Goal: Check status

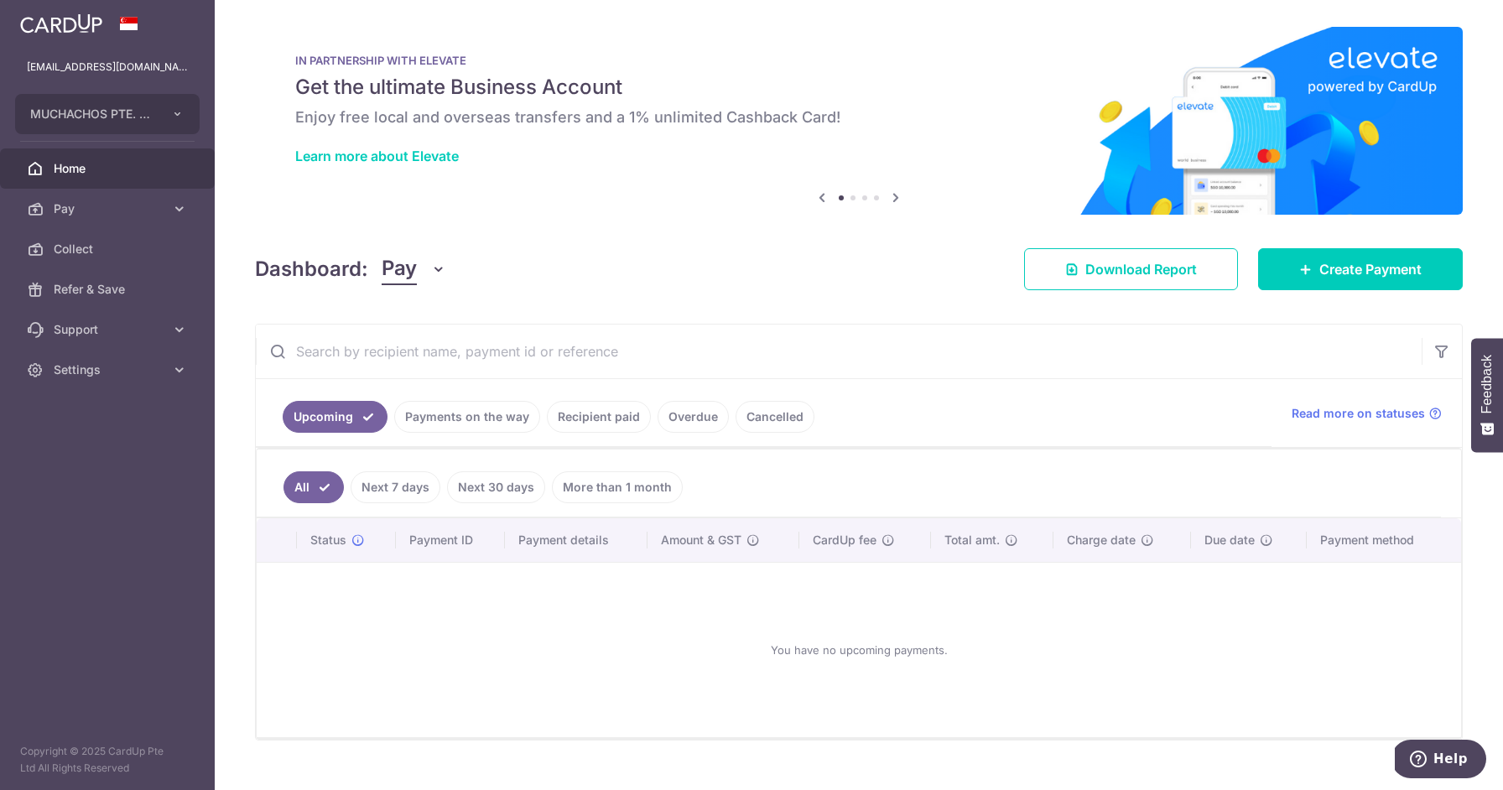
click at [590, 424] on link "Recipient paid" at bounding box center [599, 417] width 104 height 32
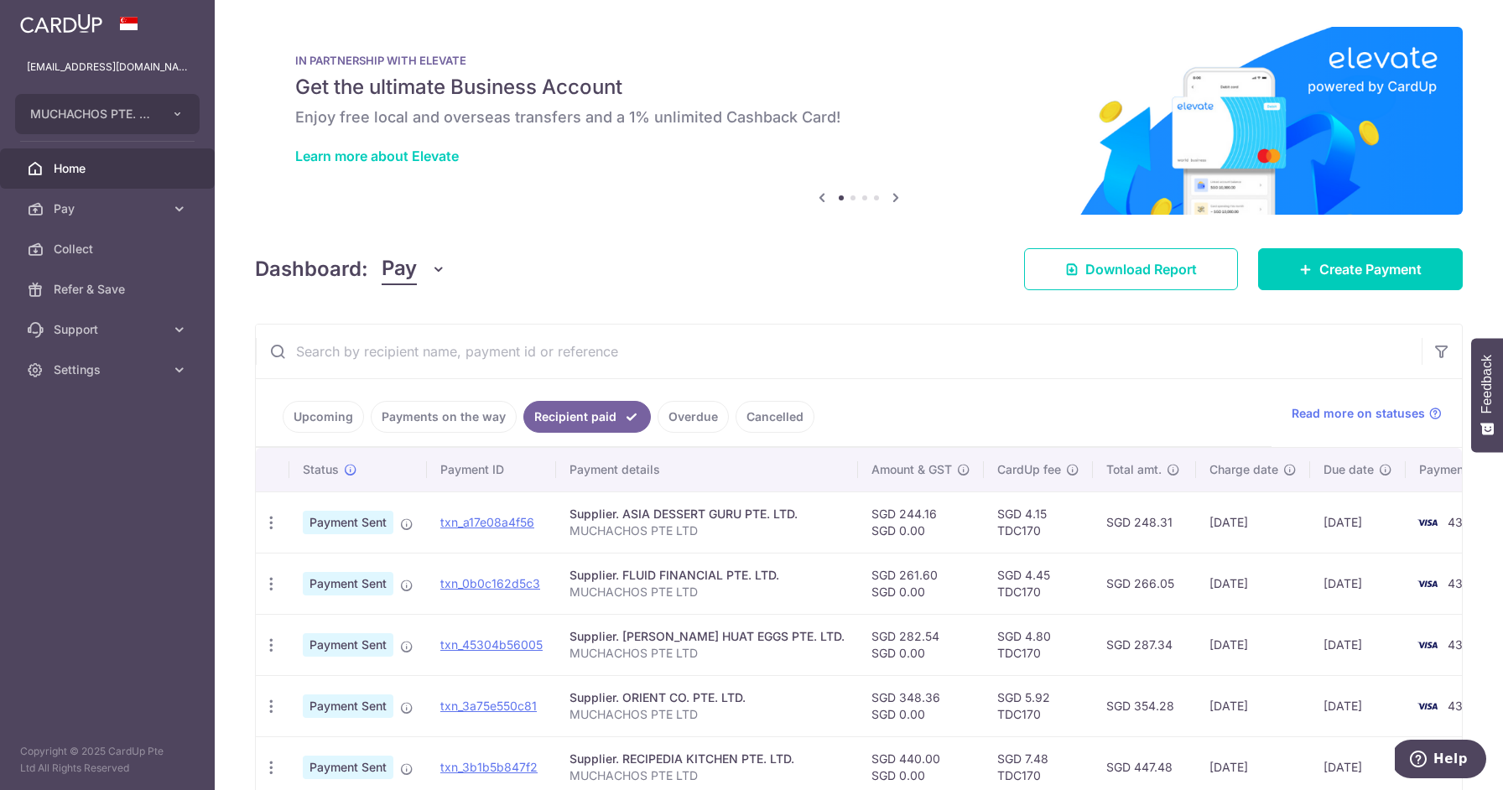
scroll to position [241, 0]
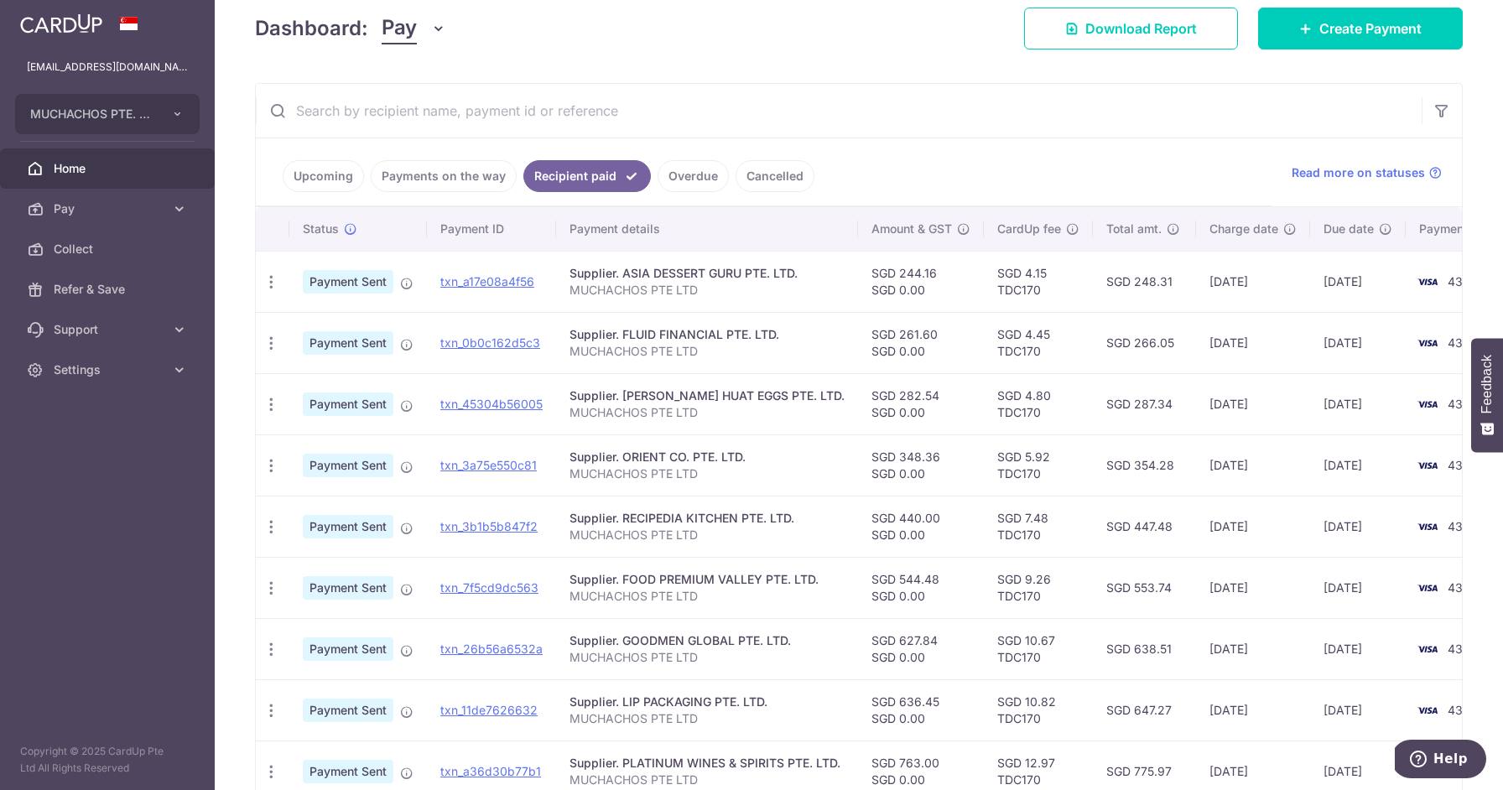
click at [1146, 465] on td "SGD 354.28" at bounding box center [1144, 465] width 103 height 61
